Goal: Information Seeking & Learning: Check status

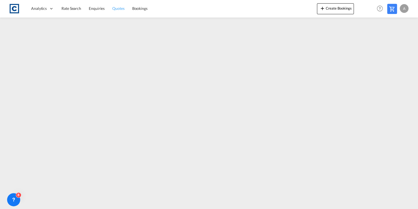
click at [118, 10] on span "Quotes" at bounding box center [118, 8] width 12 height 5
click at [98, 12] on link "Enquiries" at bounding box center [97, 9] width 24 height 18
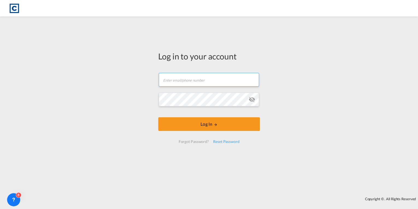
type input "[PERSON_NAME][EMAIL_ADDRESS][PERSON_NAME][DOMAIN_NAME]"
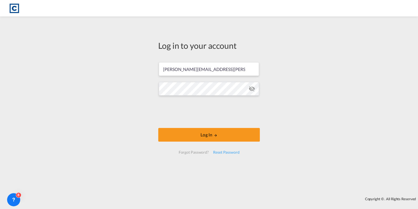
click at [216, 126] on form "[PERSON_NAME][EMAIL_ADDRESS][PERSON_NAME][DOMAIN_NAME] Log In Forgot Password? …" at bounding box center [209, 108] width 102 height 102
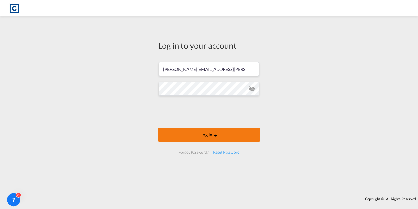
click at [217, 132] on button "Log In" at bounding box center [209, 135] width 102 height 14
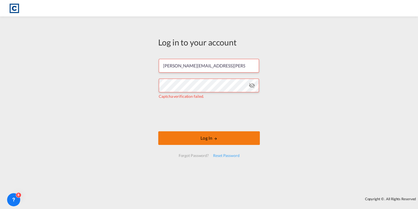
click at [203, 138] on button "Log In" at bounding box center [209, 138] width 102 height 14
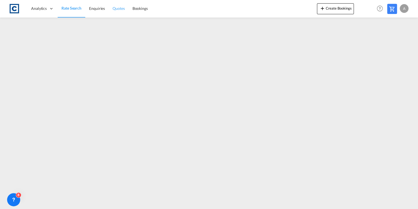
click at [117, 8] on span "Quotes" at bounding box center [119, 8] width 12 height 5
click at [70, 11] on span "Rate Search" at bounding box center [71, 8] width 20 height 5
